Goal: Information Seeking & Learning: Learn about a topic

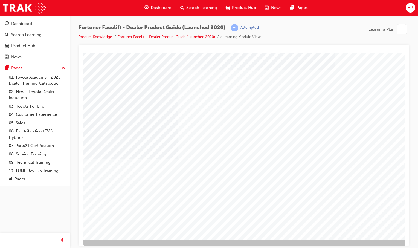
scroll to position [17, 0]
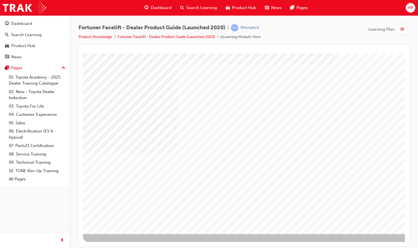
drag, startPoint x: 159, startPoint y: 118, endPoint x: 278, endPoint y: 92, distance: 122.1
click at [278, 92] on div at bounding box center [269, 134] width 372 height 197
drag, startPoint x: 318, startPoint y: 90, endPoint x: 315, endPoint y: 88, distance: 3.7
click at [315, 88] on div at bounding box center [269, 134] width 372 height 197
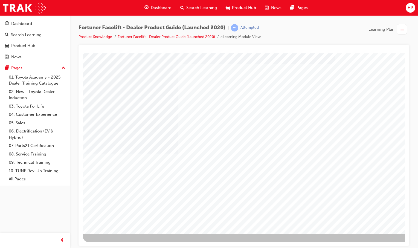
drag, startPoint x: 200, startPoint y: 110, endPoint x: 207, endPoint y: 109, distance: 6.8
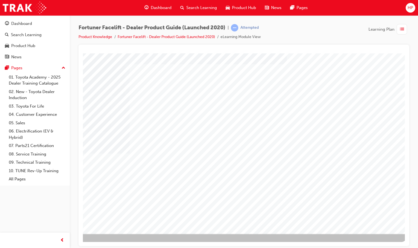
scroll to position [17, 54]
drag, startPoint x: 274, startPoint y: 124, endPoint x: 288, endPoint y: 123, distance: 14.5
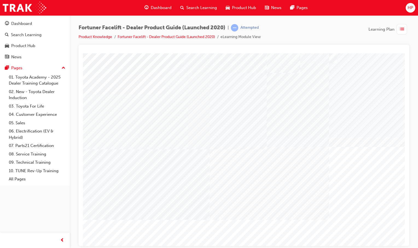
drag, startPoint x: 262, startPoint y: 238, endPoint x: 236, endPoint y: 242, distance: 25.9
click at [231, 55] on html "Loading..." at bounding box center [244, 54] width 322 height 2
drag, startPoint x: 163, startPoint y: 242, endPoint x: 402, endPoint y: 299, distance: 245.5
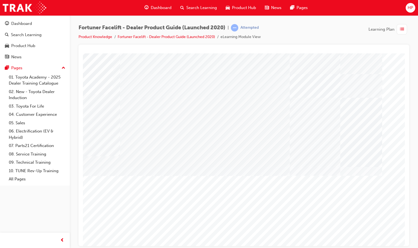
scroll to position [0, 0]
drag, startPoint x: 176, startPoint y: 239, endPoint x: 173, endPoint y: 241, distance: 4.3
click at [202, 55] on html "Loading..." at bounding box center [244, 54] width 322 height 2
drag, startPoint x: 131, startPoint y: 227, endPoint x: 177, endPoint y: 244, distance: 48.7
click at [177, 55] on html "Loading..." at bounding box center [244, 54] width 322 height 2
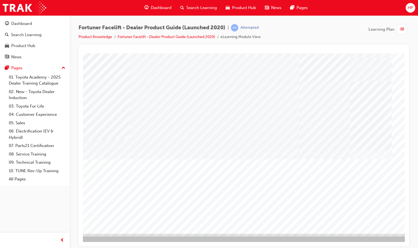
scroll to position [17, 54]
drag, startPoint x: 281, startPoint y: 189, endPoint x: 335, endPoint y: 204, distance: 56.3
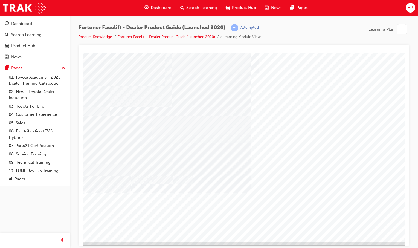
scroll to position [0, 0]
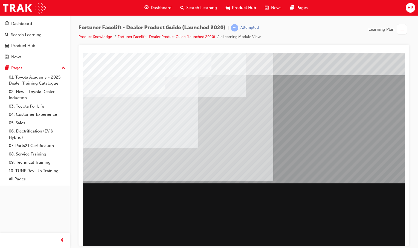
scroll to position [0, 54]
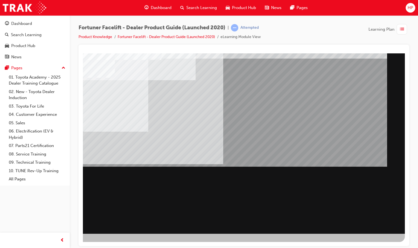
scroll to position [17, 54]
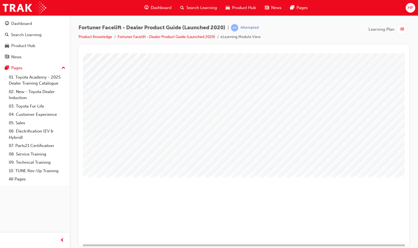
scroll to position [0, 16]
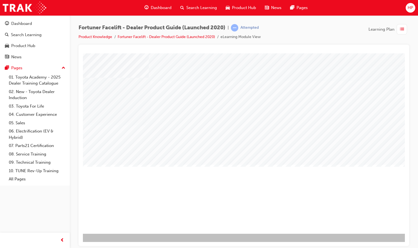
click at [405, 227] on div at bounding box center [243, 145] width 331 height 201
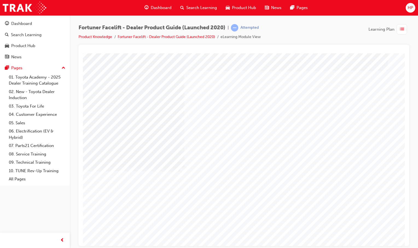
scroll to position [0, 0]
drag, startPoint x: 236, startPoint y: 208, endPoint x: 233, endPoint y: 205, distance: 4.5
click at [236, 207] on div at bounding box center [269, 151] width 372 height 197
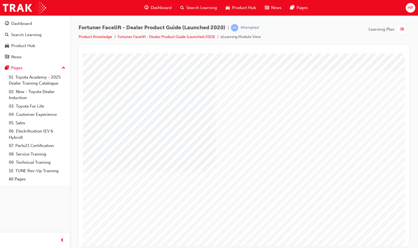
drag, startPoint x: 121, startPoint y: 186, endPoint x: 172, endPoint y: 140, distance: 68.3
